Goal: Task Accomplishment & Management: Use online tool/utility

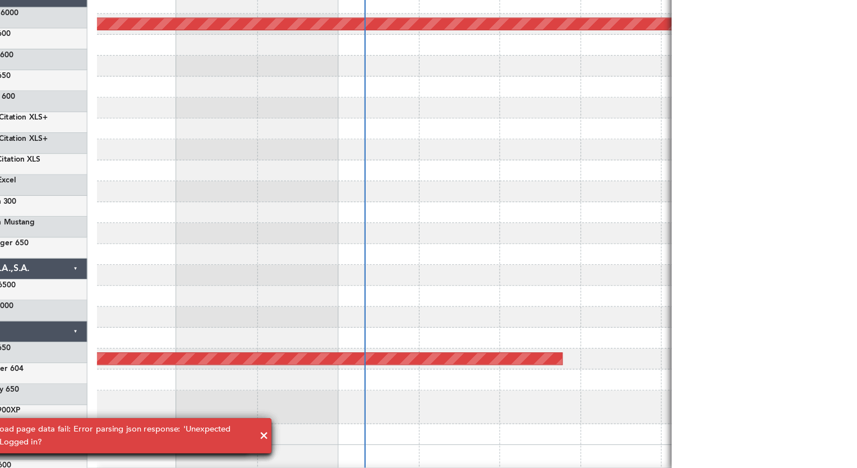
scroll to position [10, 0]
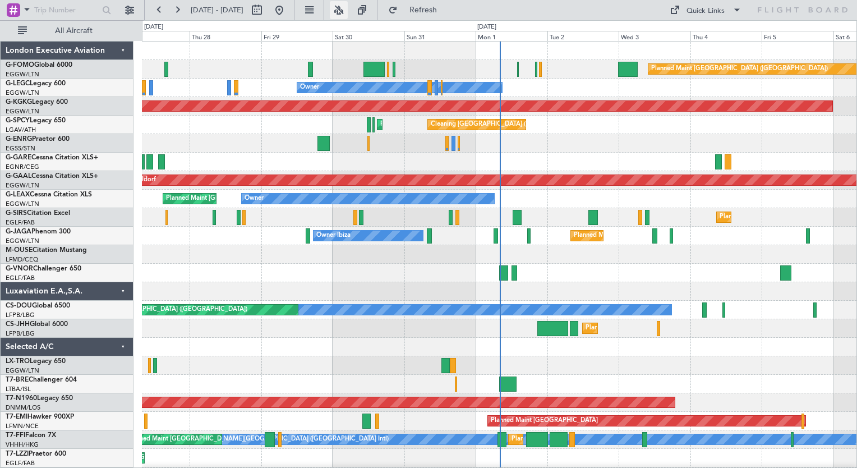
click at [348, 9] on button at bounding box center [339, 10] width 18 height 18
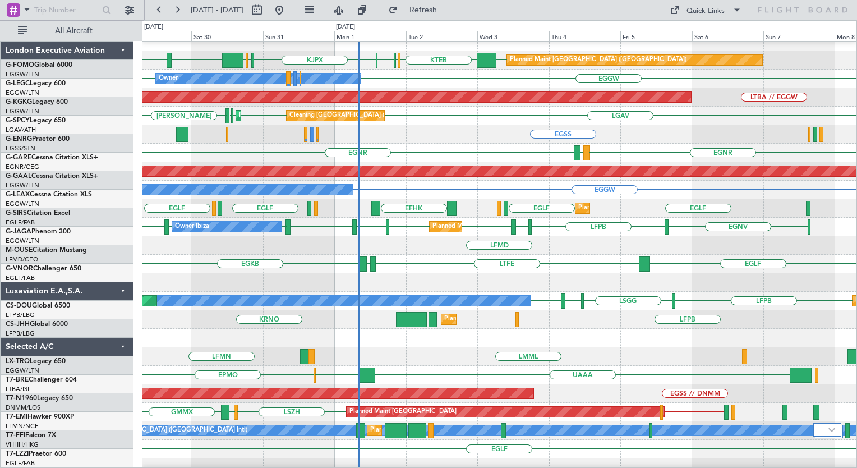
scroll to position [11, 0]
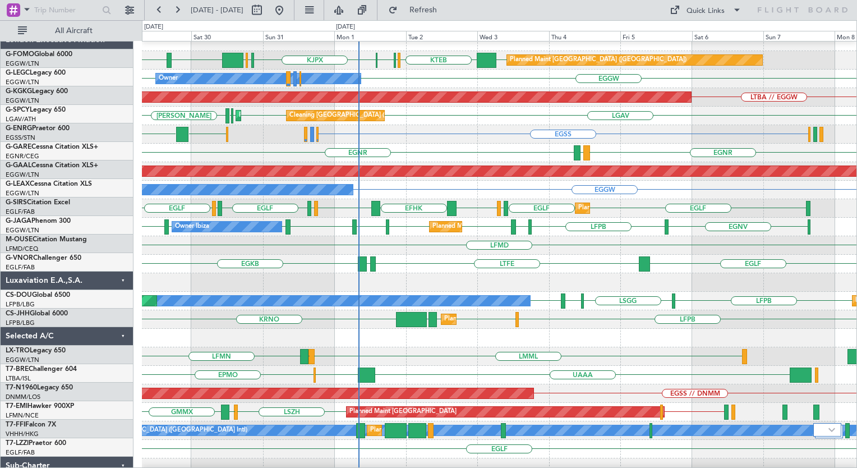
click at [485, 255] on div "EGLF LTFE LUKK EGKB" at bounding box center [499, 264] width 714 height 19
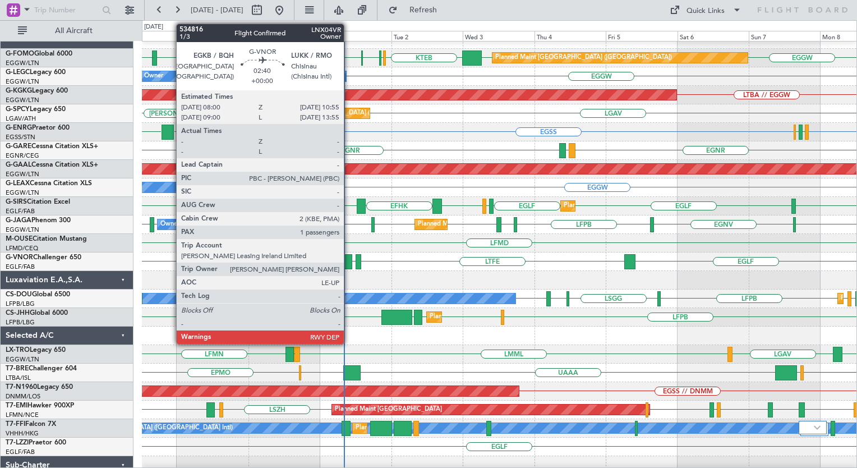
click at [349, 258] on div at bounding box center [347, 261] width 9 height 15
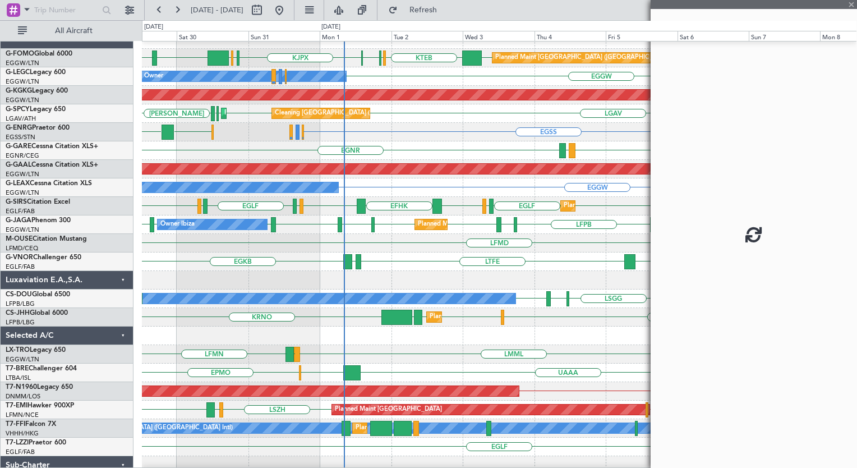
click at [349, 258] on div at bounding box center [347, 261] width 9 height 15
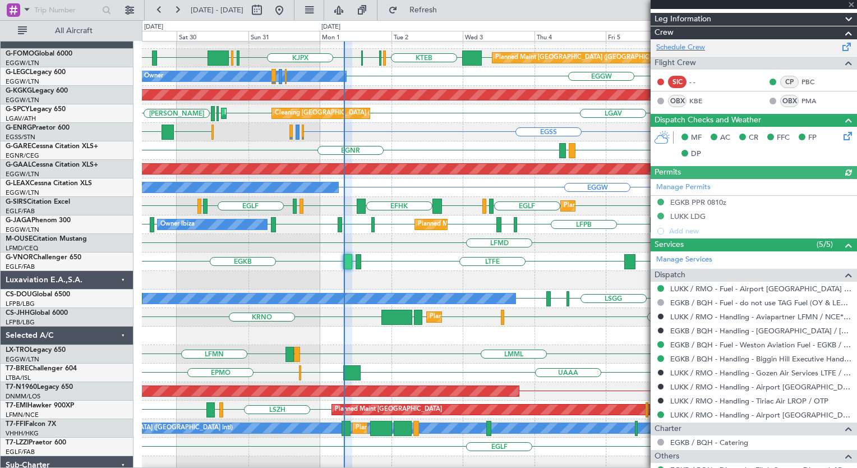
scroll to position [181, 0]
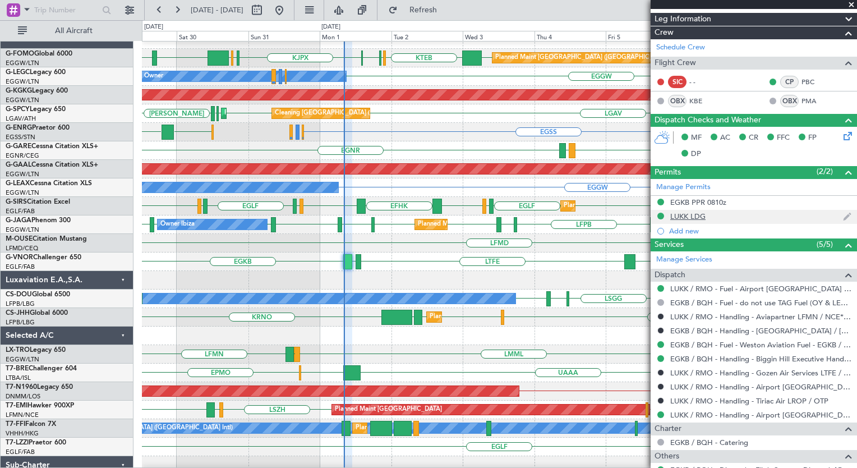
click at [697, 214] on div "LUKK LDG" at bounding box center [687, 216] width 35 height 10
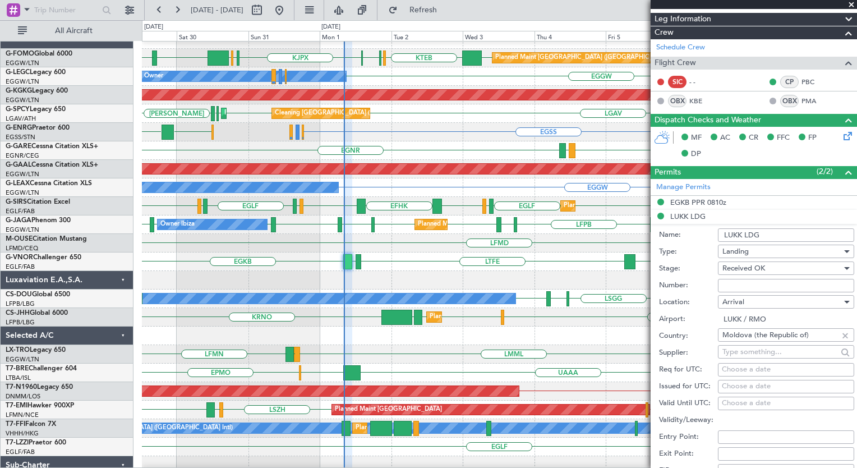
click at [558, 261] on div "EGLF LTFE LUKK EGKB" at bounding box center [499, 261] width 714 height 19
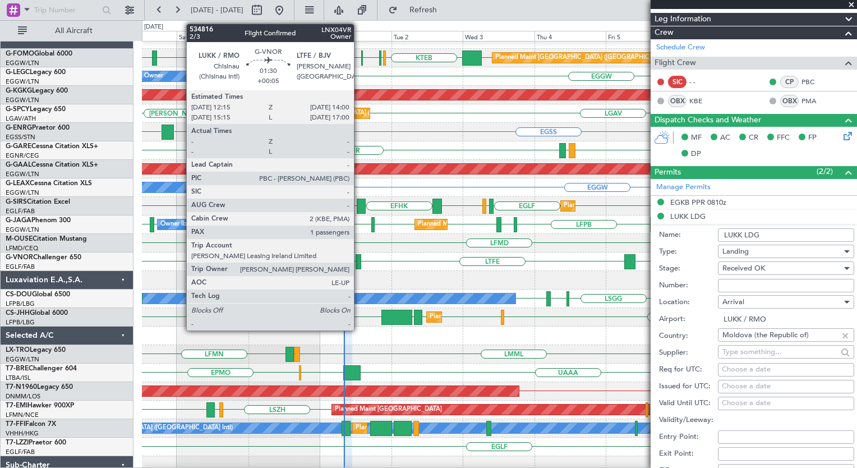
click at [359, 258] on div at bounding box center [358, 261] width 6 height 15
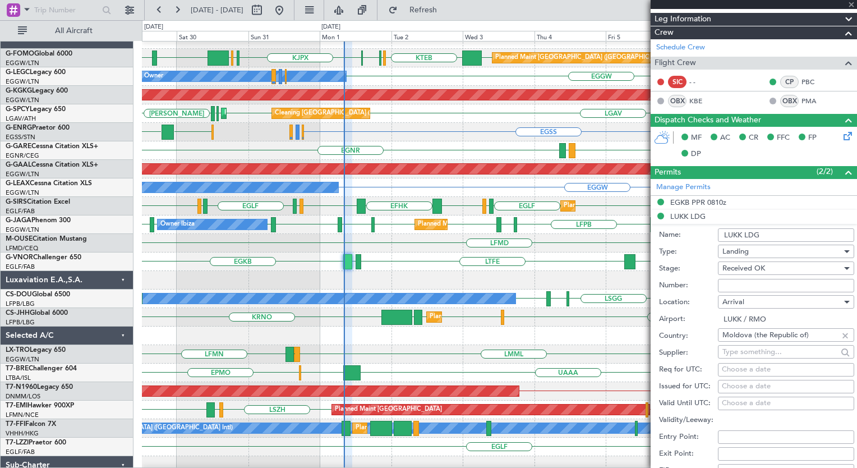
type input "+00:05"
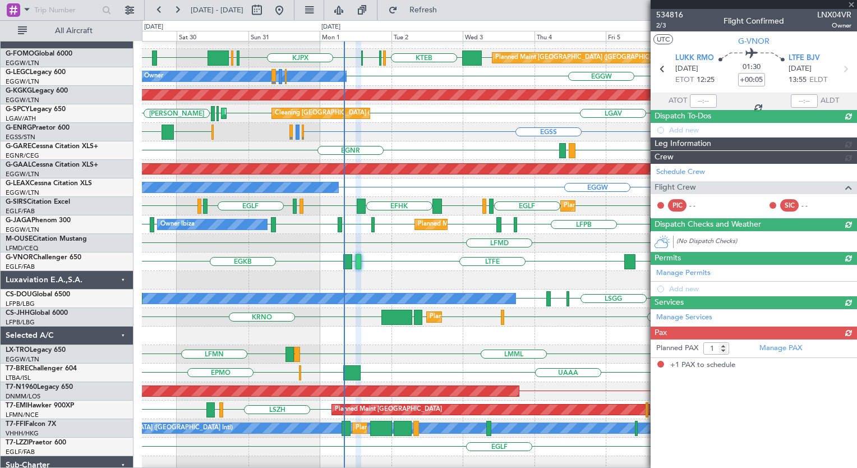
scroll to position [0, 0]
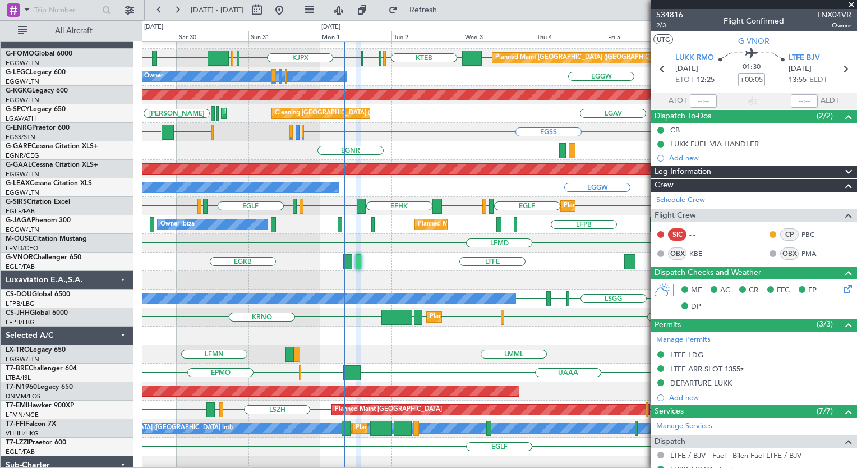
drag, startPoint x: 540, startPoint y: 262, endPoint x: 310, endPoint y: 260, distance: 230.4
click at [568, 233] on div "EGPN EGNV LFPB [GEOGRAPHIC_DATA] EGGW EGGW [GEOGRAPHIC_DATA] LFMD [PERSON_NAME]…" at bounding box center [499, 224] width 714 height 19
click at [852, 4] on span at bounding box center [850, 5] width 11 height 10
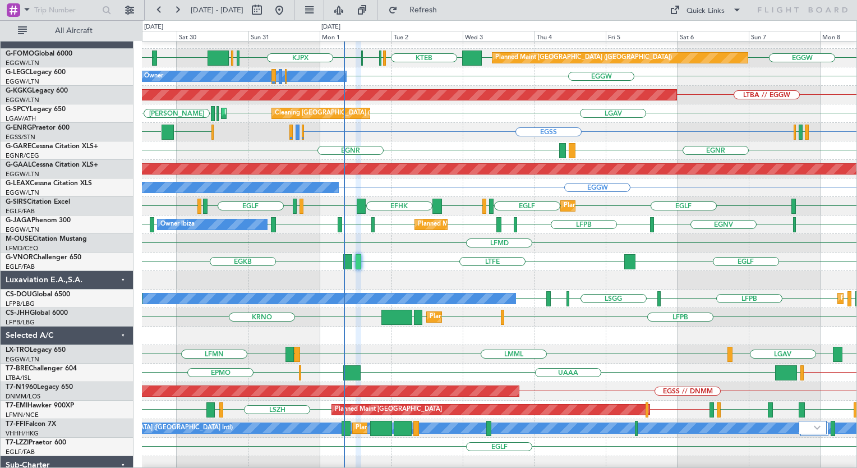
type input "0"
click at [401, 330] on div at bounding box center [499, 335] width 714 height 19
